Goal: Information Seeking & Learning: Learn about a topic

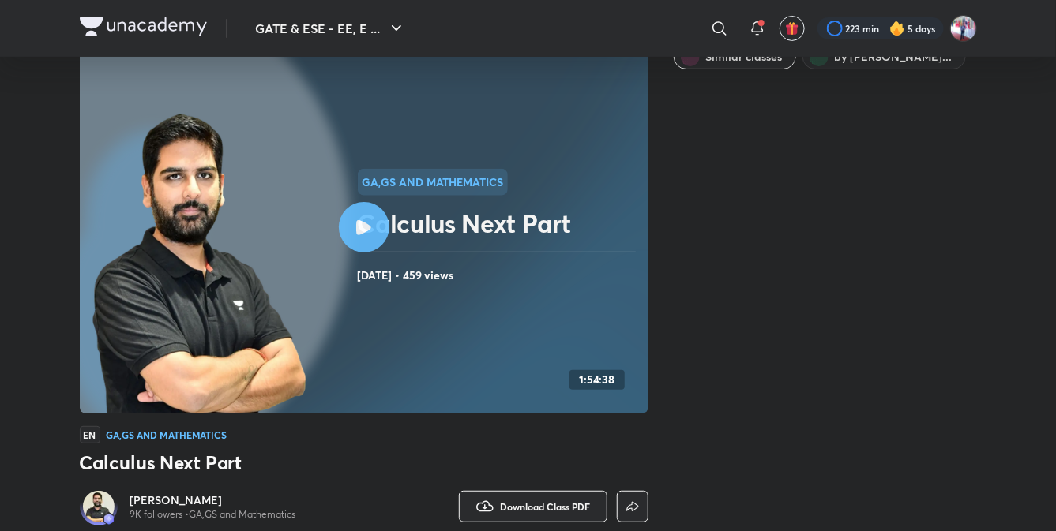
scroll to position [71, 0]
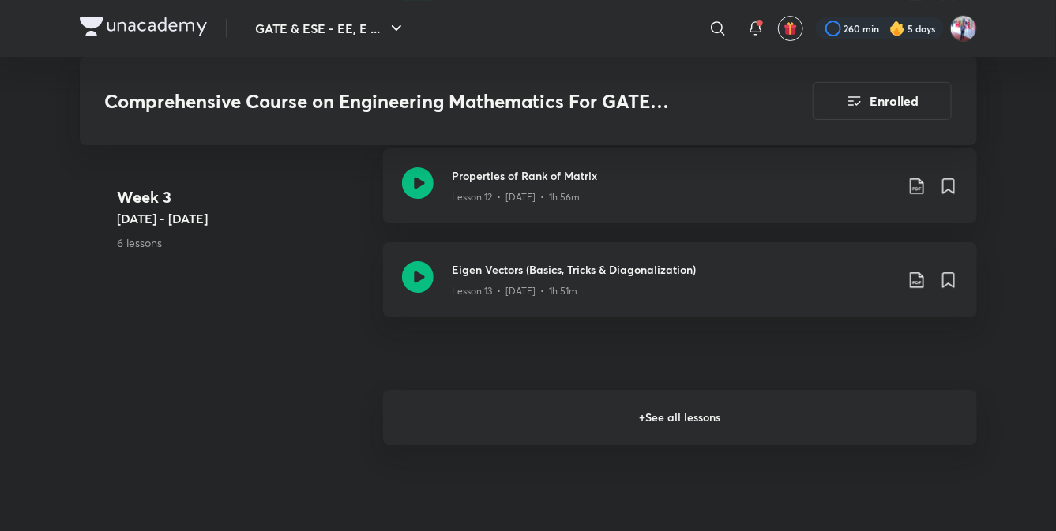
scroll to position [2162, 0]
click at [595, 411] on h6 "+ See all lessons" at bounding box center [680, 419] width 594 height 55
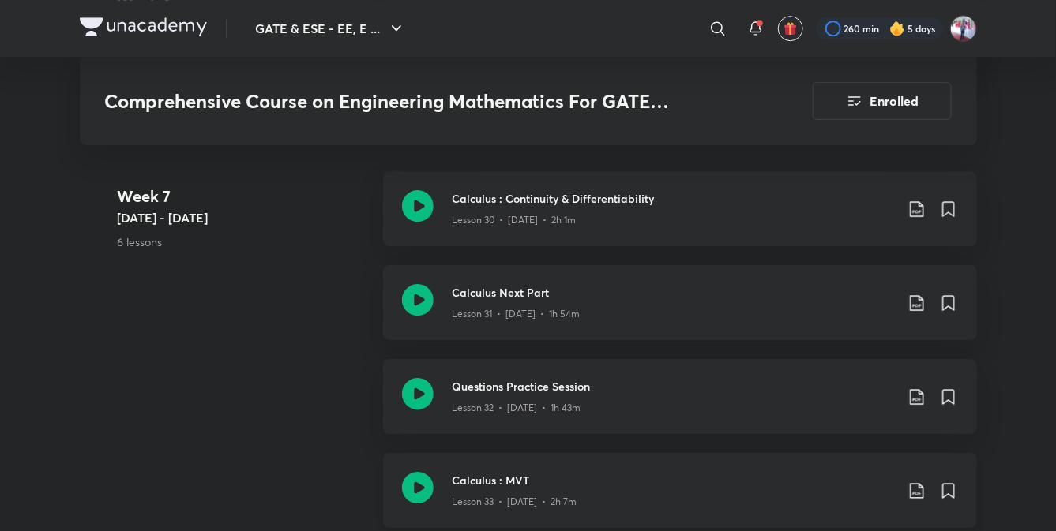
scroll to position [4174, 0]
click at [508, 386] on h3 "Questions Practice Session" at bounding box center [673, 387] width 442 height 17
